Goal: Information Seeking & Learning: Learn about a topic

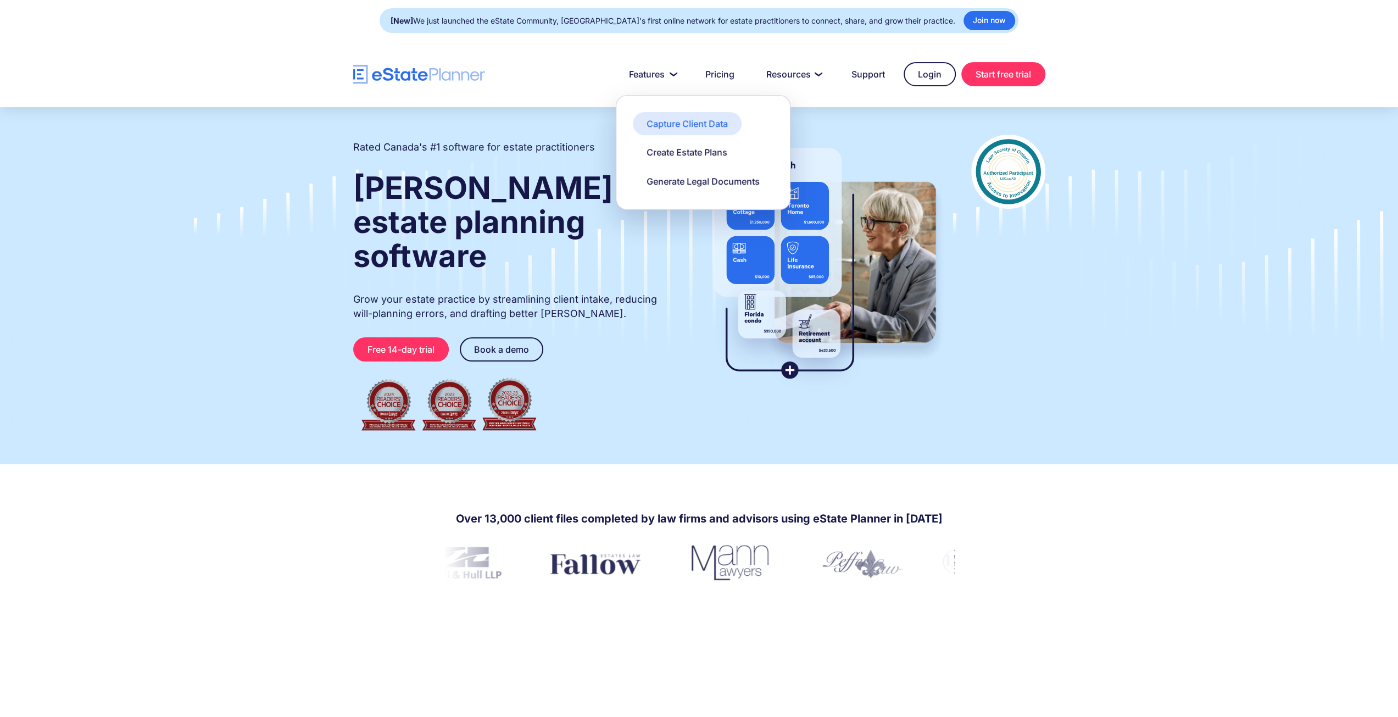
click at [689, 118] on div "Capture Client Data" at bounding box center [686, 124] width 81 height 12
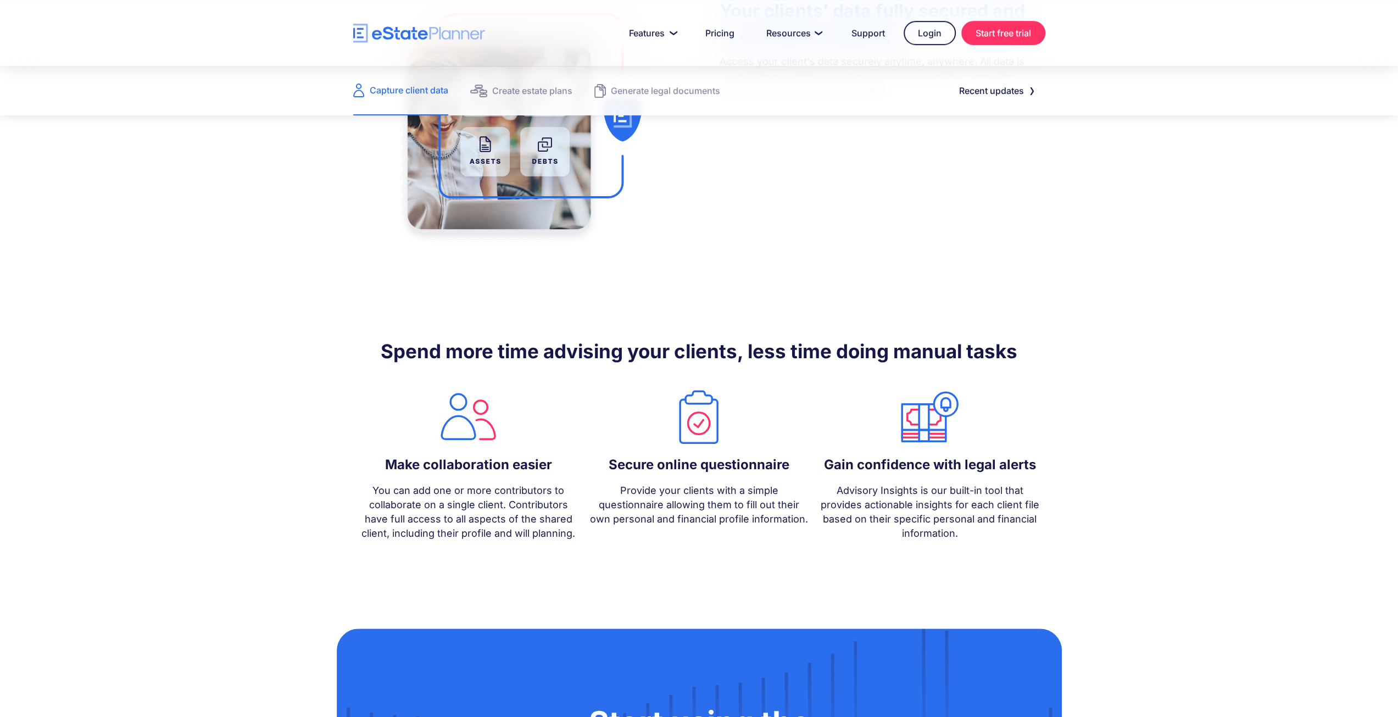
scroll to position [567, 0]
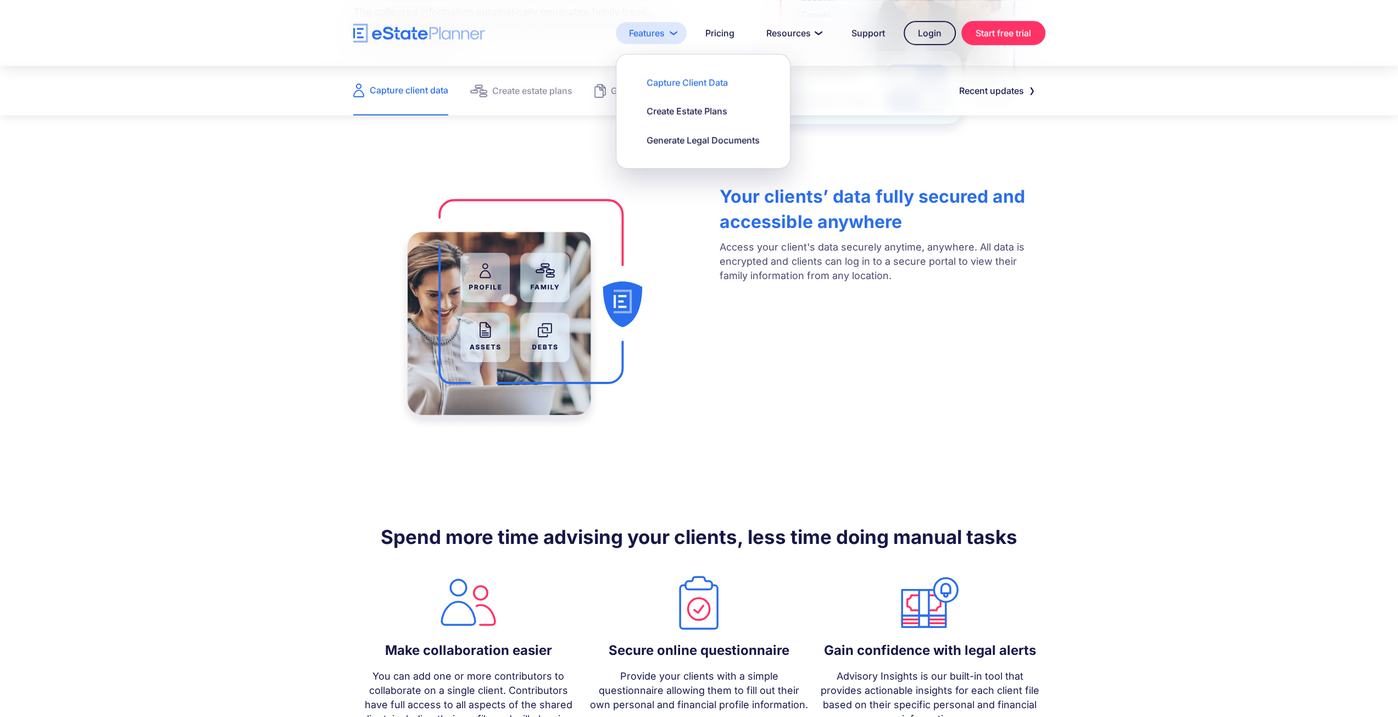
click at [658, 30] on link "Features" at bounding box center [651, 33] width 71 height 22
click at [544, 86] on div "Create estate plans" at bounding box center [532, 90] width 80 height 15
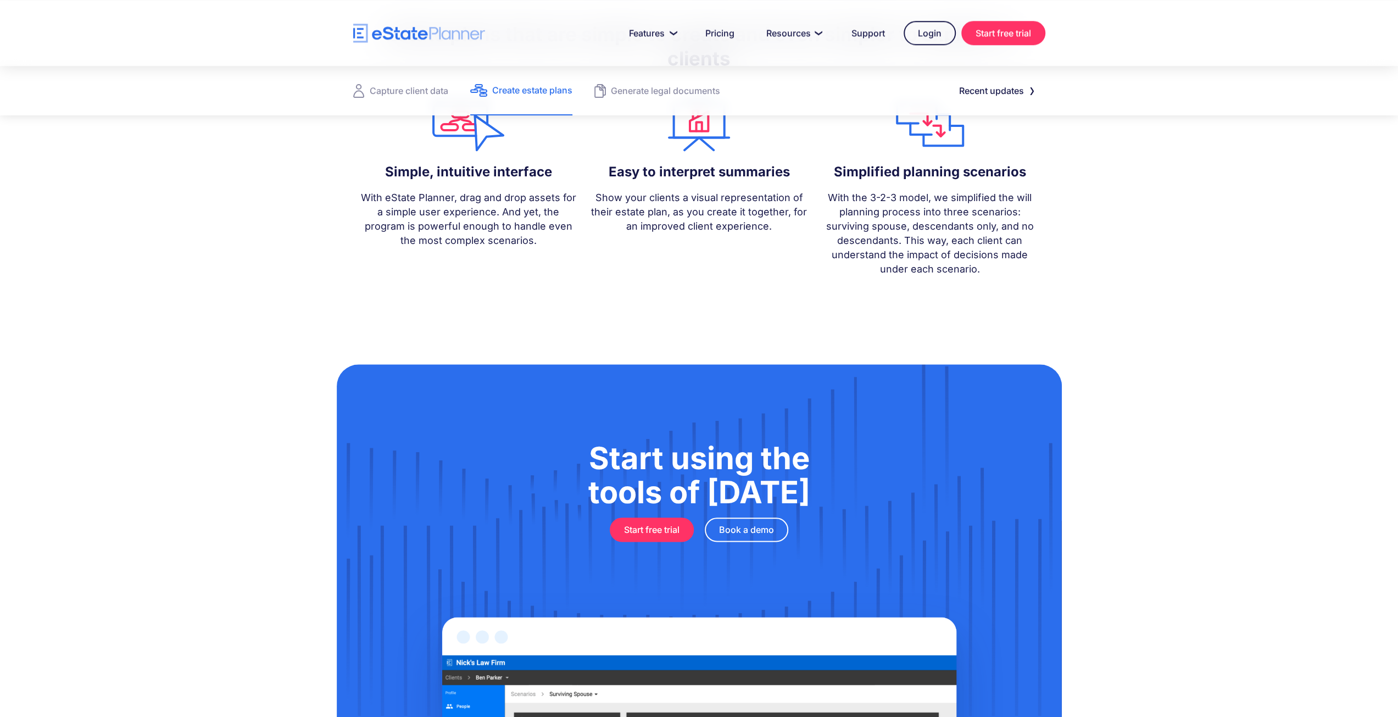
scroll to position [986, 0]
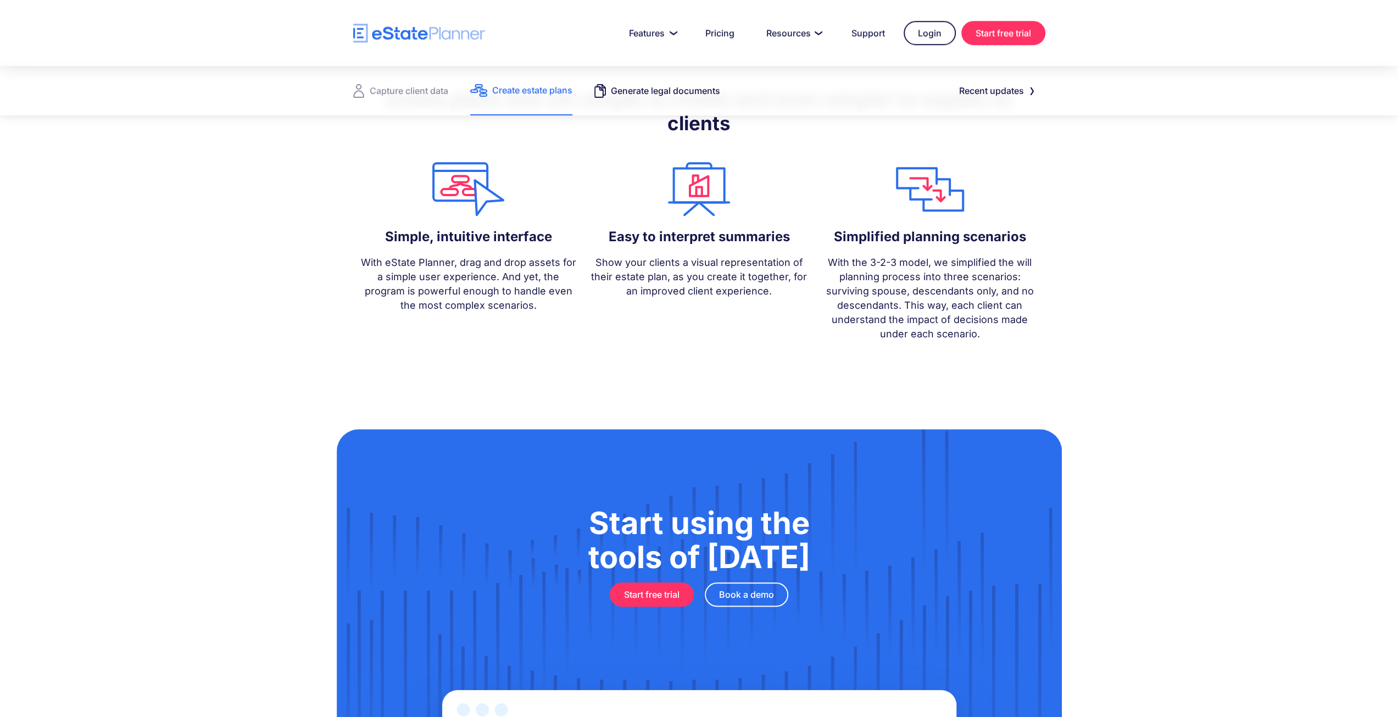
click at [651, 94] on div "Generate legal documents" at bounding box center [665, 90] width 109 height 15
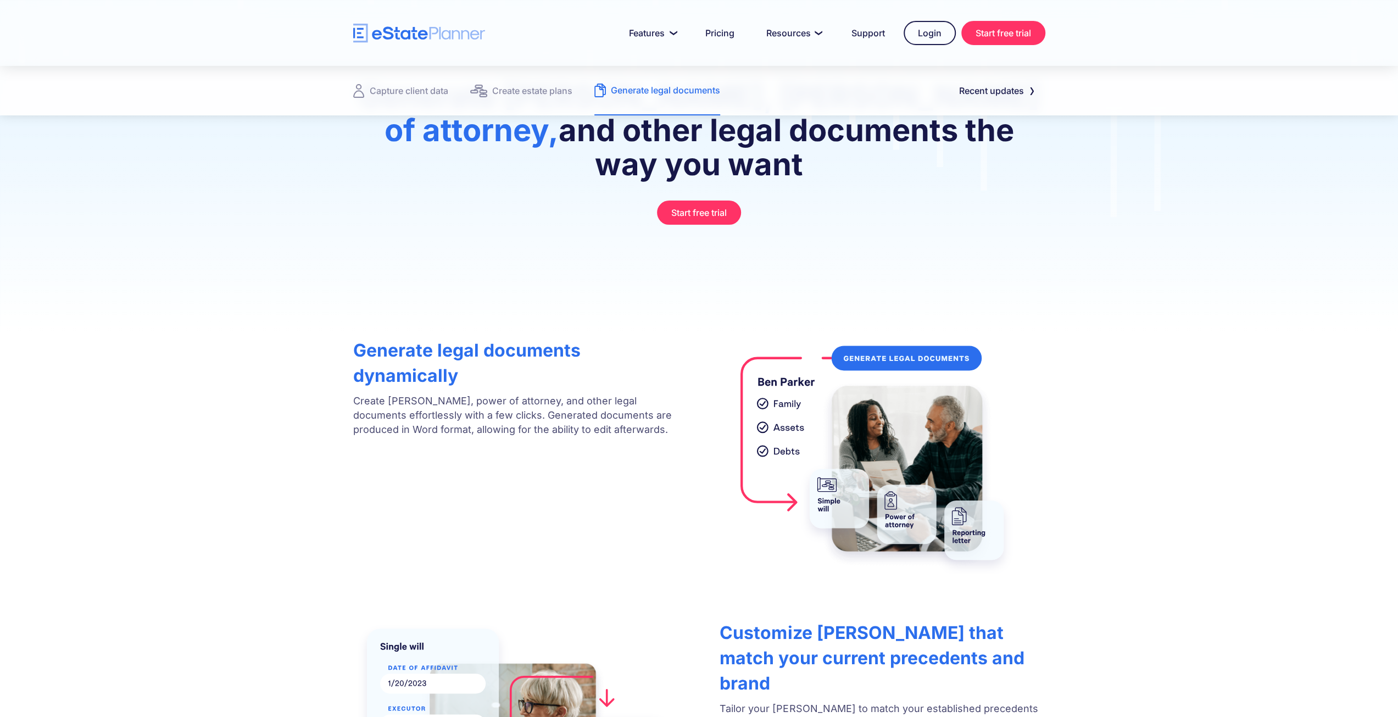
scroll to position [137, 0]
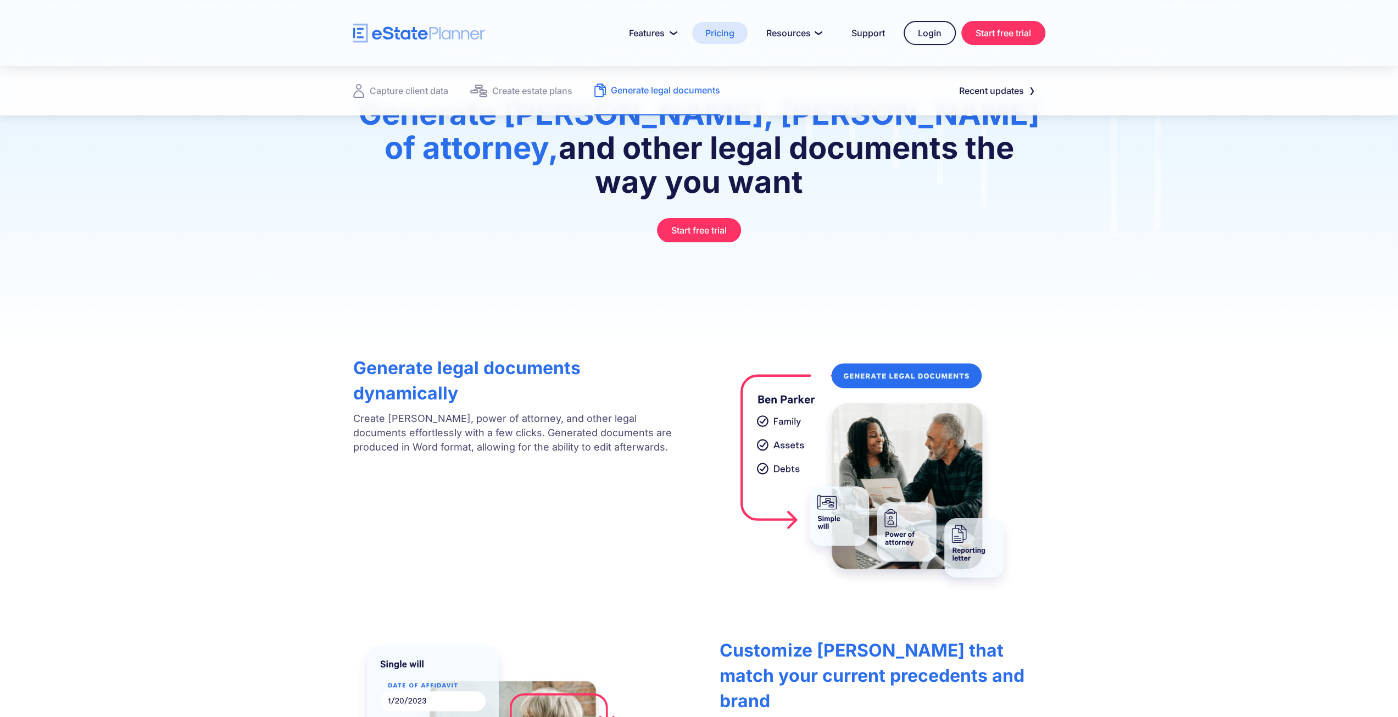
click at [728, 31] on link "Pricing" at bounding box center [719, 33] width 55 height 22
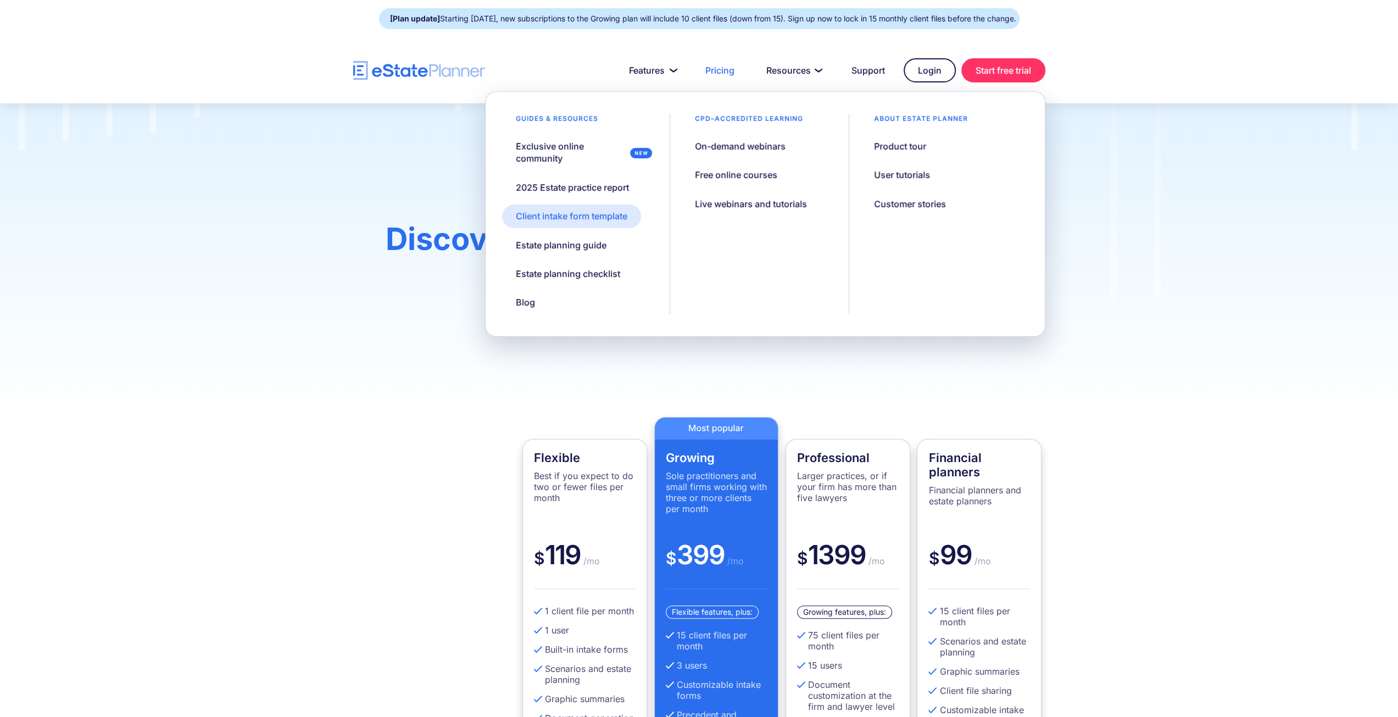
click at [583, 219] on div "Client intake form template" at bounding box center [571, 216] width 111 height 12
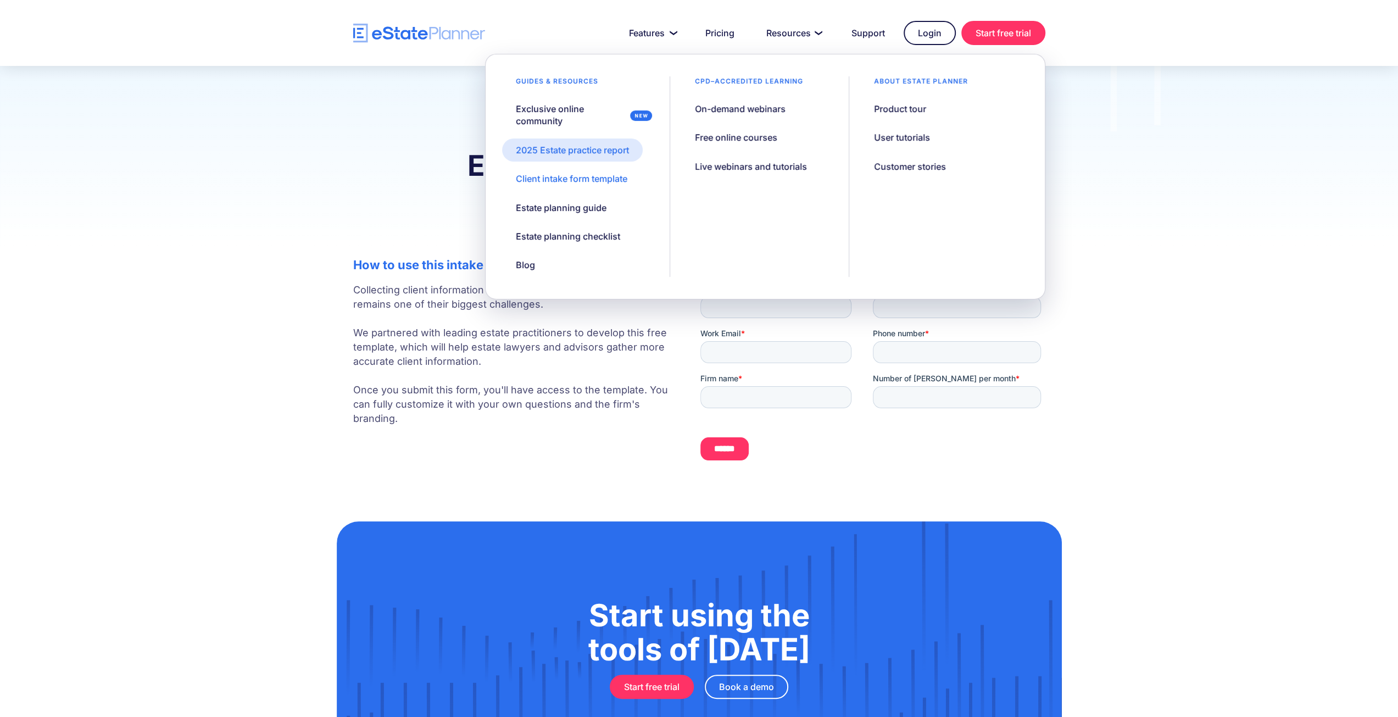
click at [588, 150] on div "2025 Estate practice report" at bounding box center [572, 150] width 113 height 12
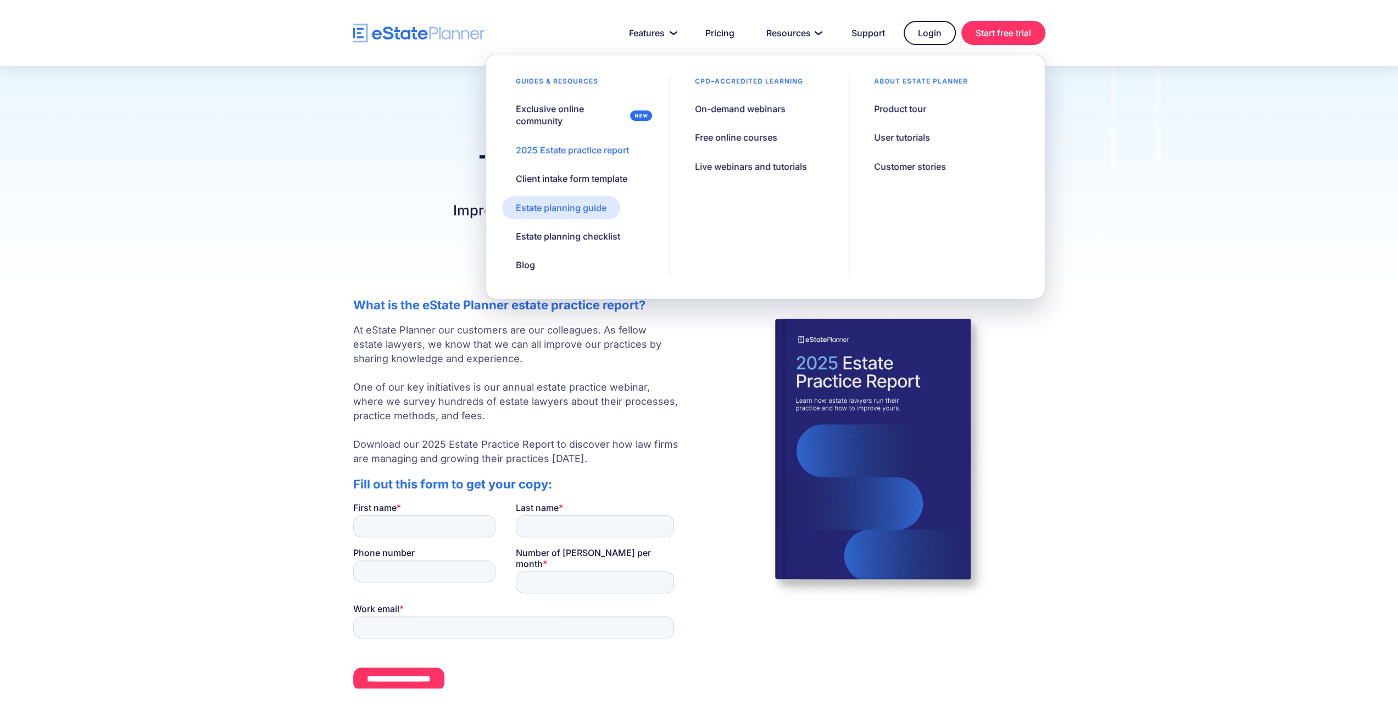
click at [570, 209] on div "Estate planning guide" at bounding box center [561, 208] width 91 height 12
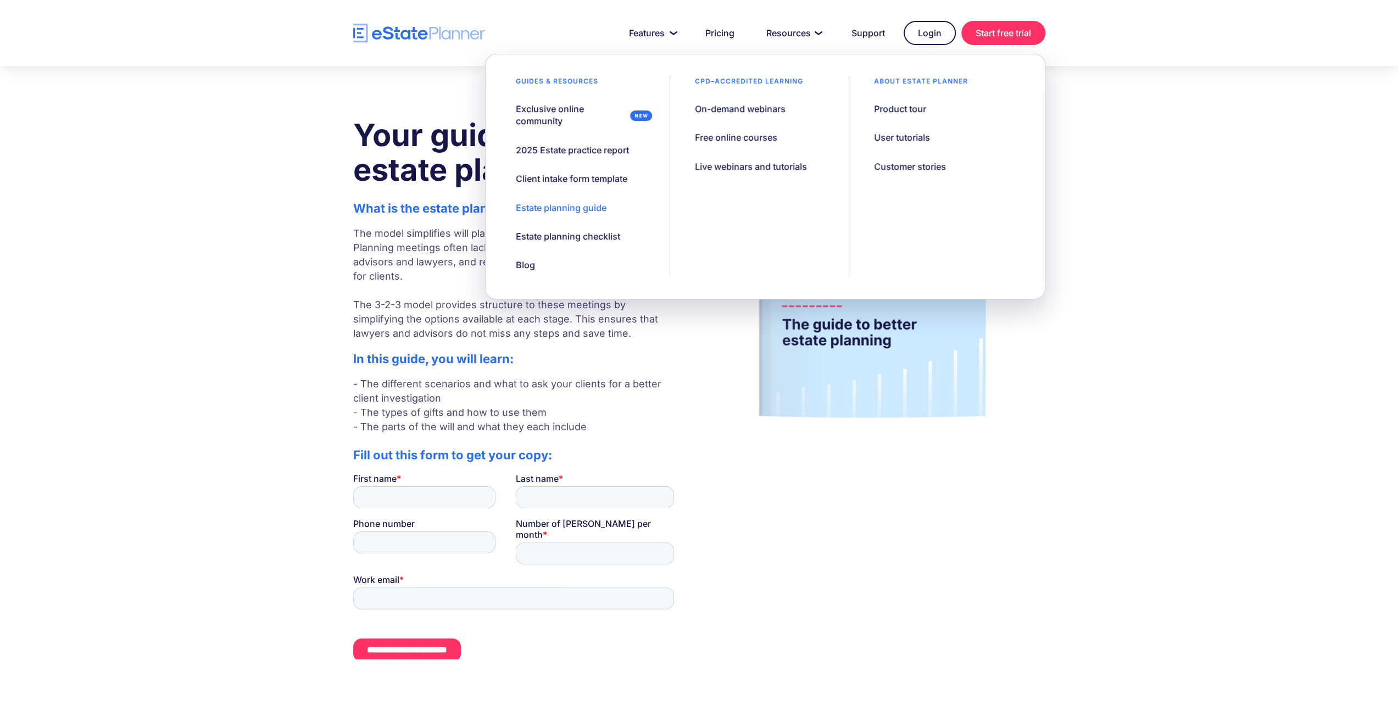
drag, startPoint x: 725, startPoint y: 224, endPoint x: 735, endPoint y: 223, distance: 10.4
click at [725, 224] on div "CPD–accredited learning On-demand webinars Free online courses Live webinars an…" at bounding box center [759, 176] width 179 height 200
